Goal: Information Seeking & Learning: Learn about a topic

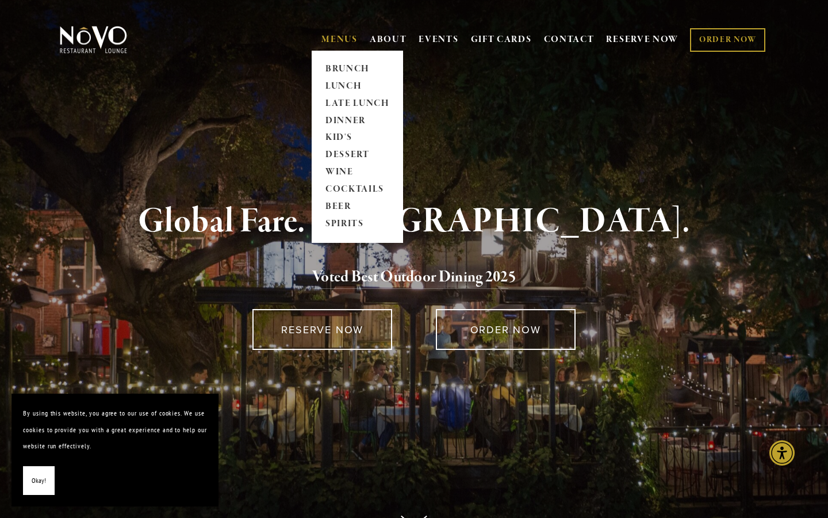
click at [336, 43] on link "MENUS" at bounding box center [340, 40] width 36 height 12
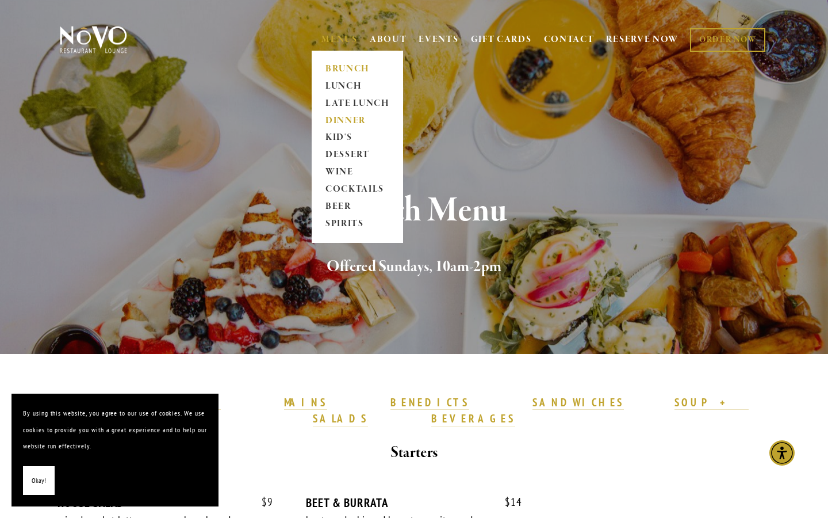
click at [340, 117] on link "DINNER" at bounding box center [358, 120] width 72 height 17
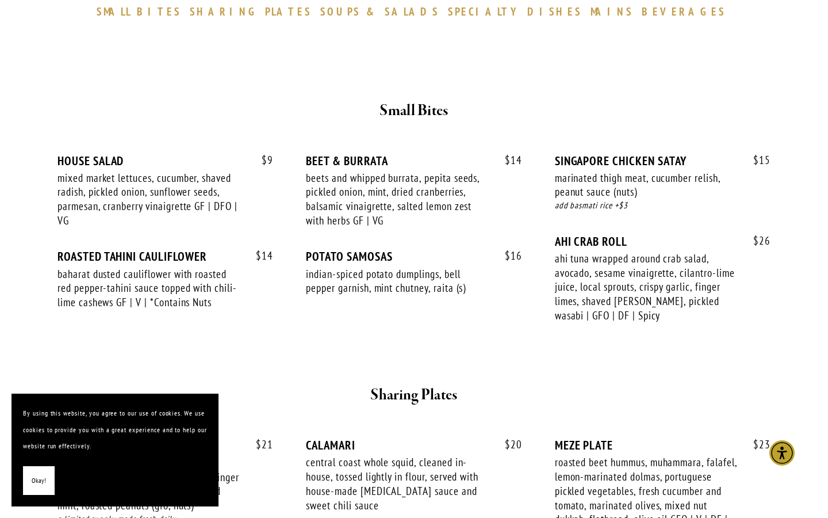
scroll to position [391, 0]
click at [39, 485] on span "Okay!" at bounding box center [39, 480] width 14 height 17
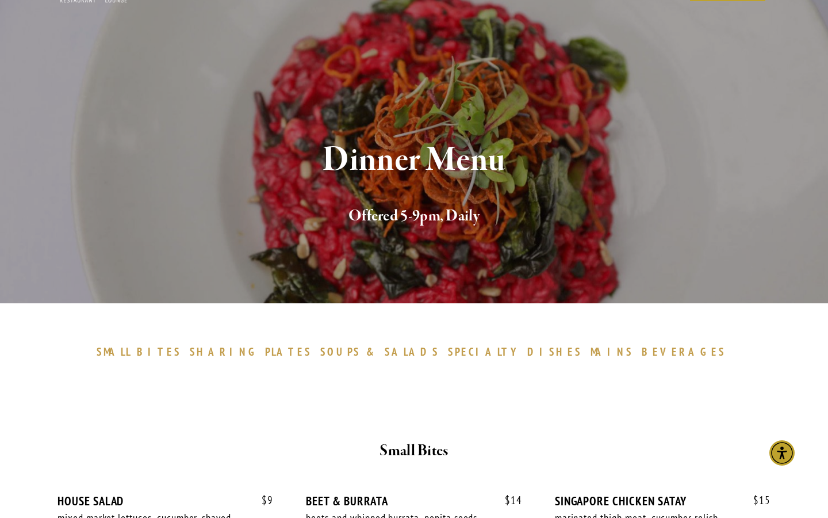
scroll to position [0, 0]
